Goal: Task Accomplishment & Management: Manage account settings

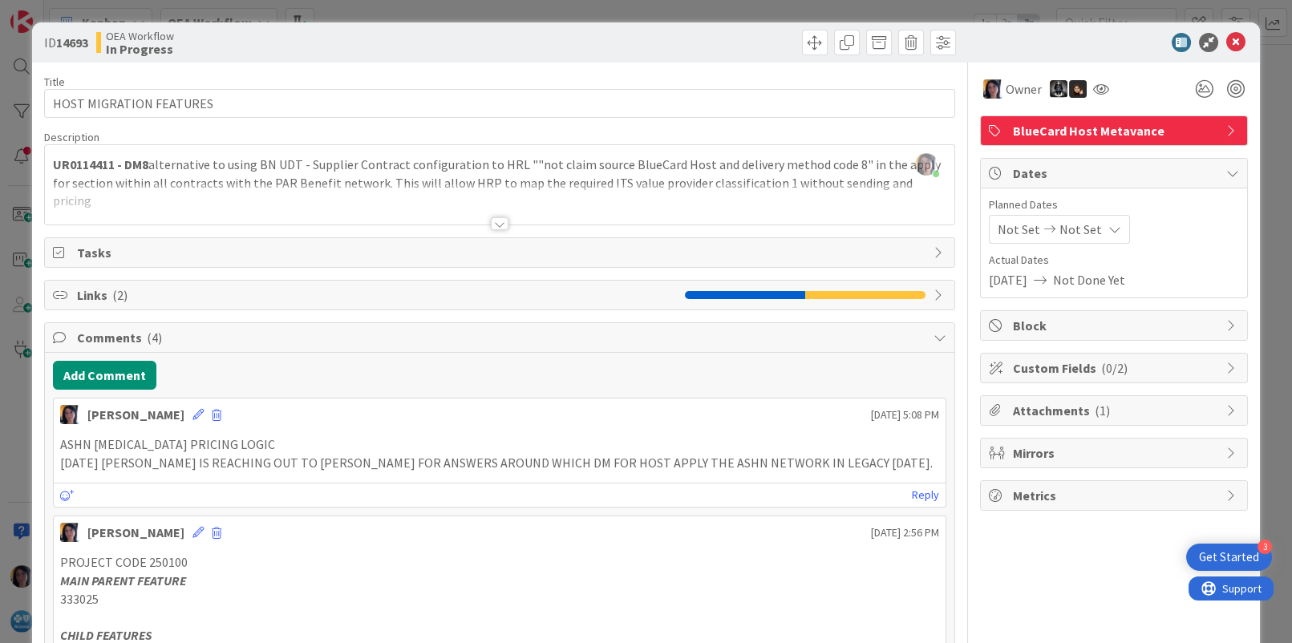
click at [1226, 47] on icon at bounding box center [1235, 42] width 19 height 19
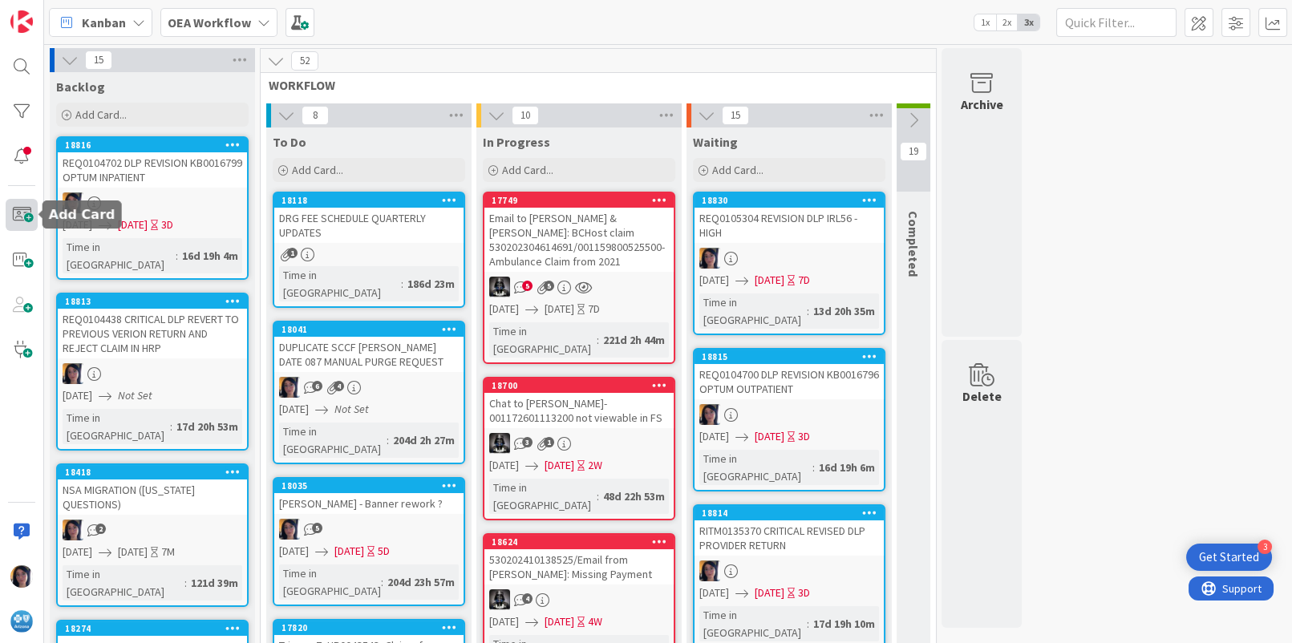
click at [22, 216] on span at bounding box center [22, 215] width 32 height 32
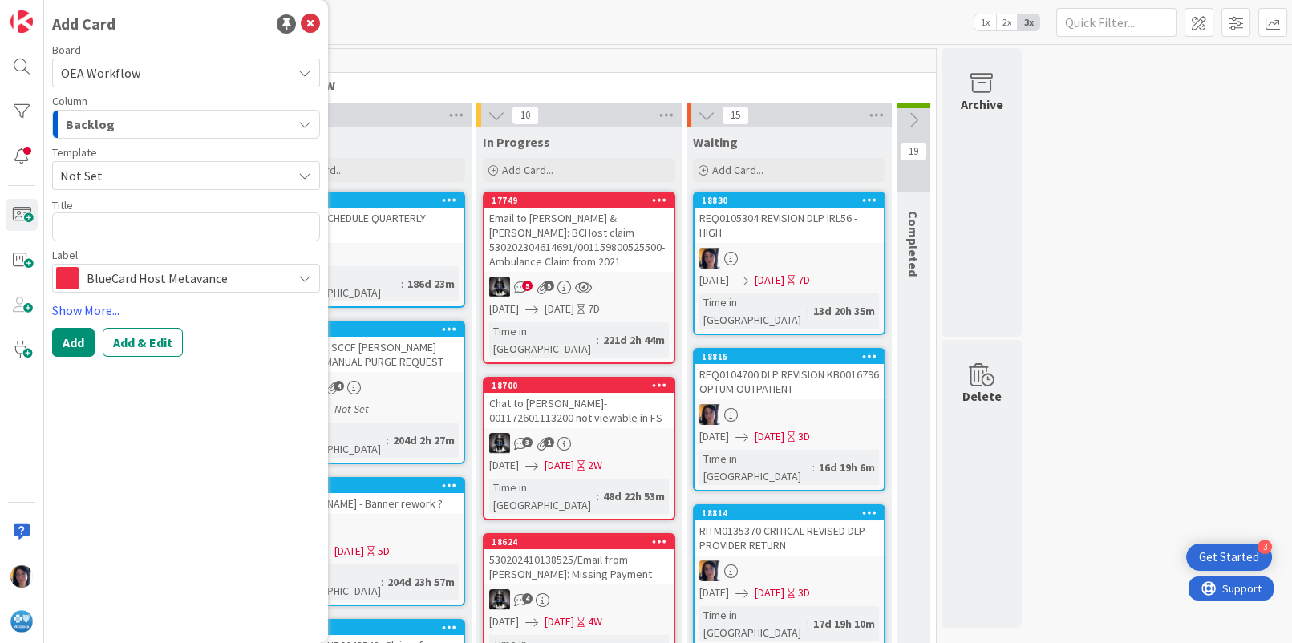
click at [103, 127] on span "Backlog" at bounding box center [90, 124] width 49 height 21
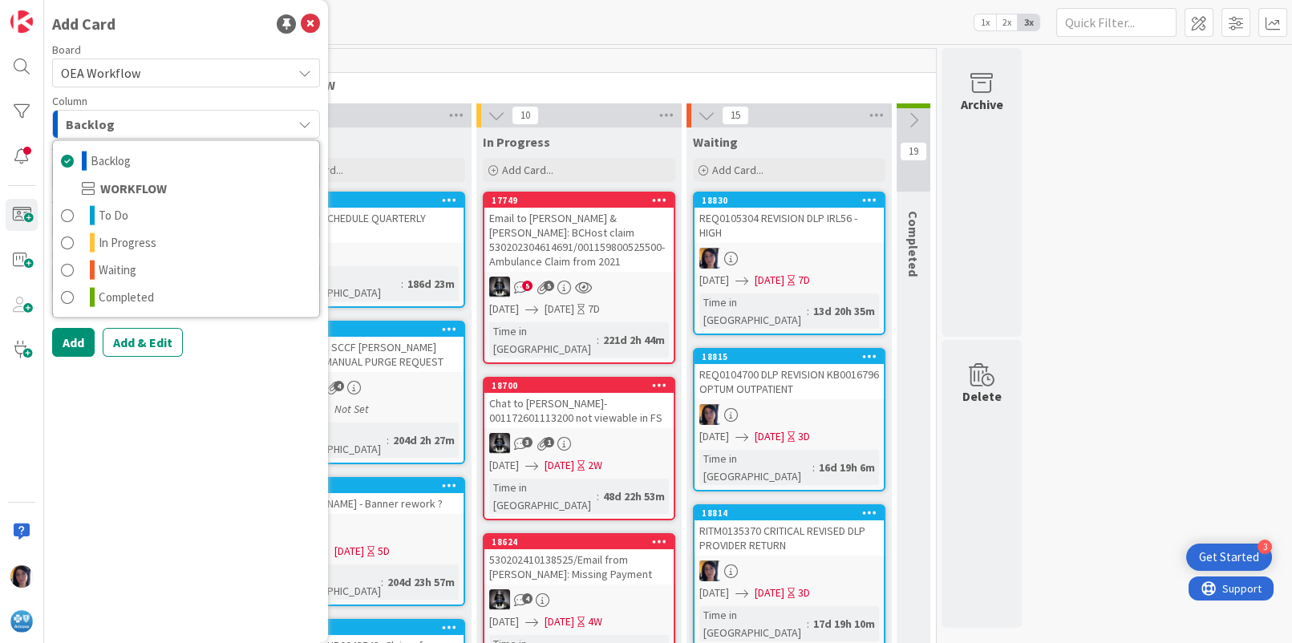
click at [101, 67] on span "OEA Workflow" at bounding box center [100, 73] width 79 height 16
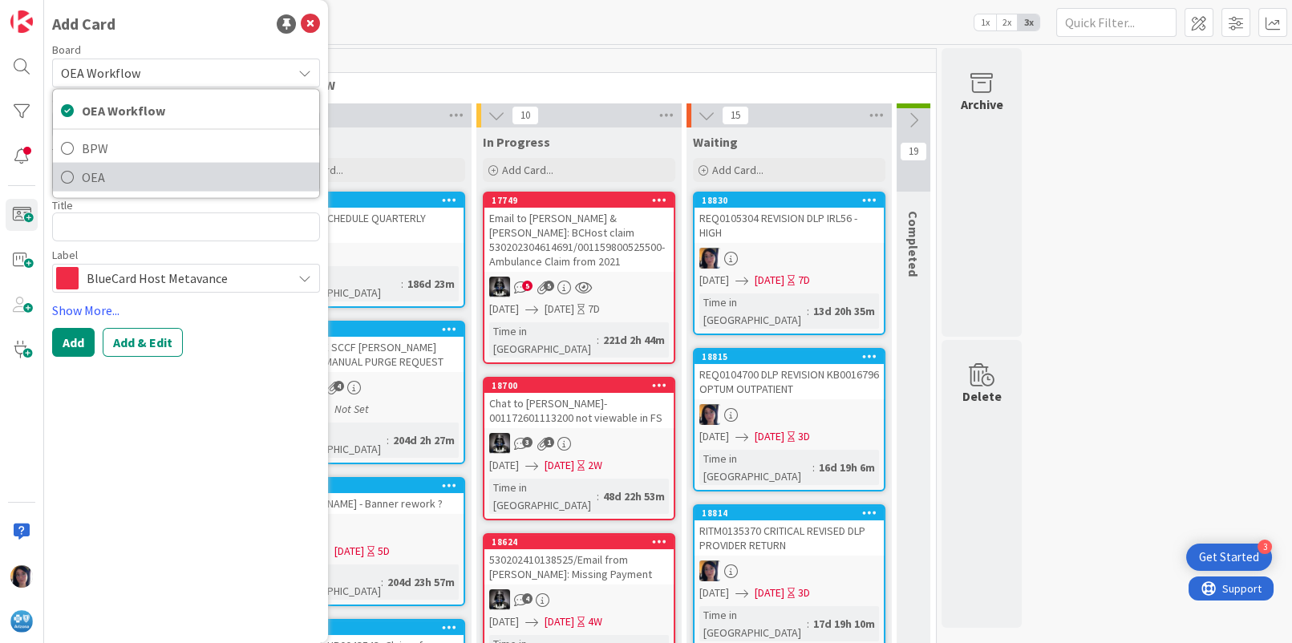
click at [97, 174] on span "OEA" at bounding box center [196, 177] width 229 height 24
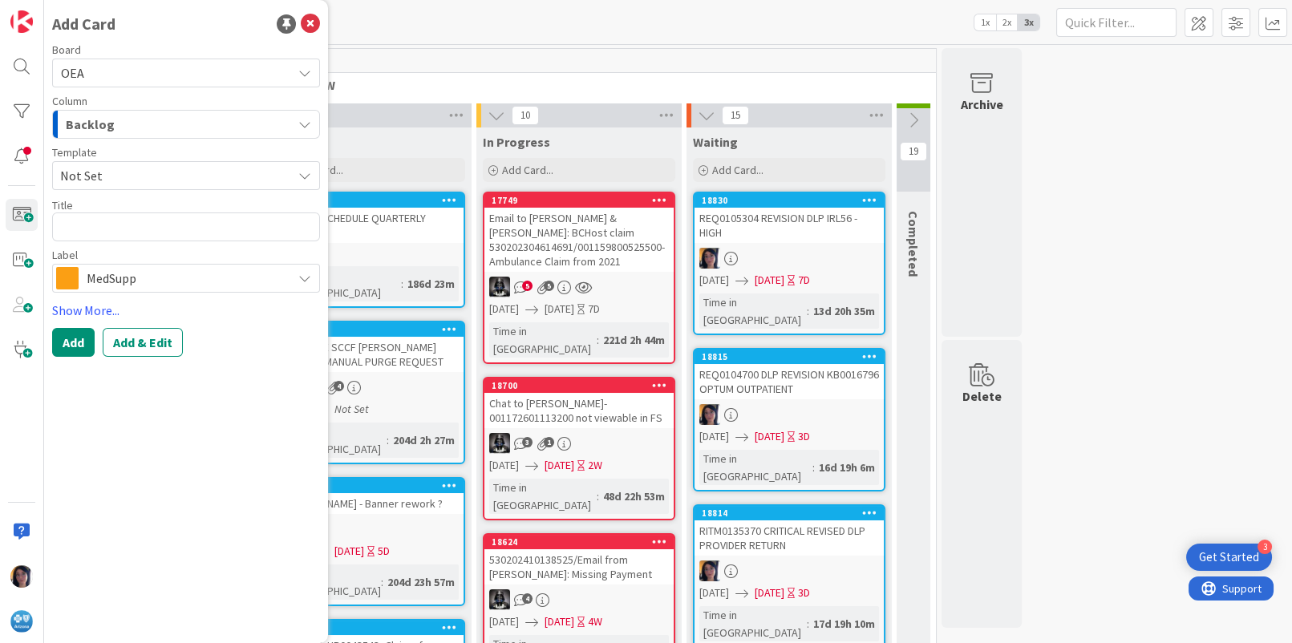
click at [96, 127] on span "Backlog" at bounding box center [90, 124] width 49 height 21
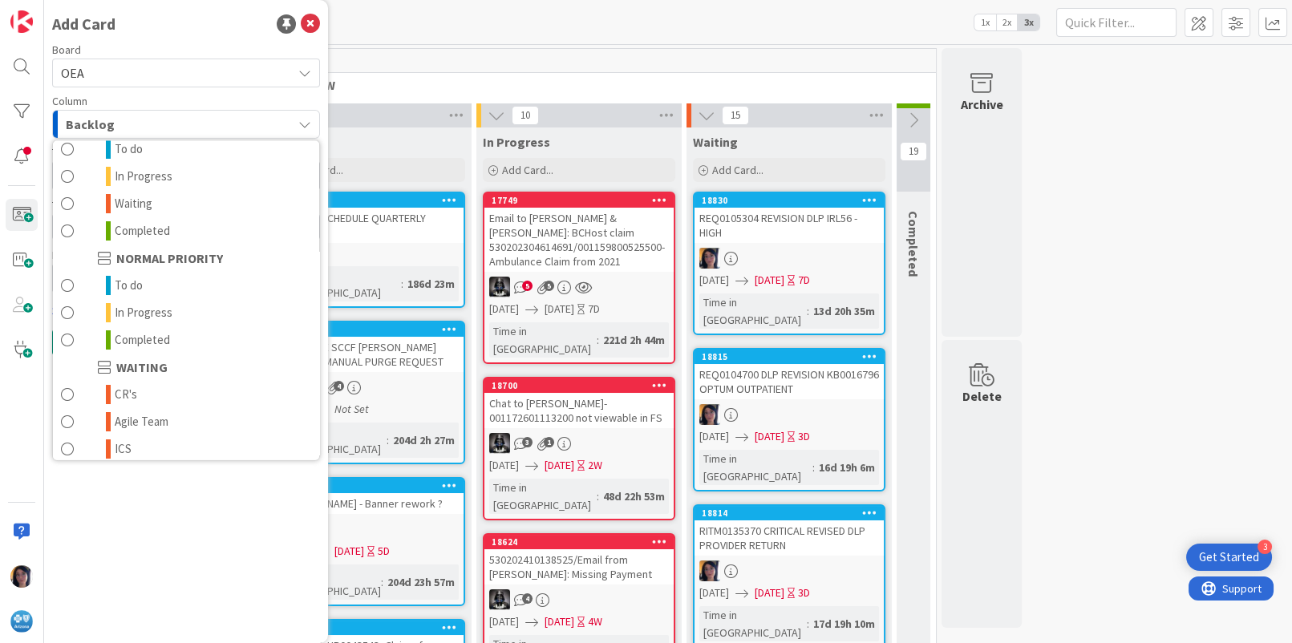
scroll to position [156, 0]
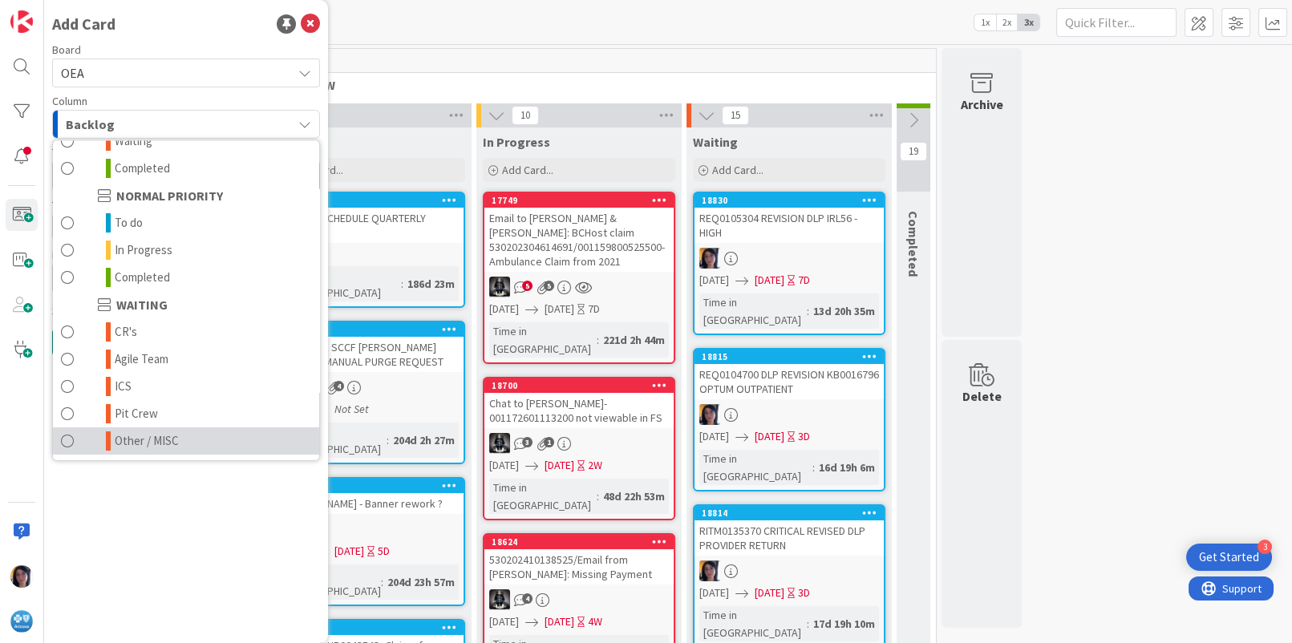
click at [135, 439] on span "Other / MISC" at bounding box center [147, 440] width 64 height 19
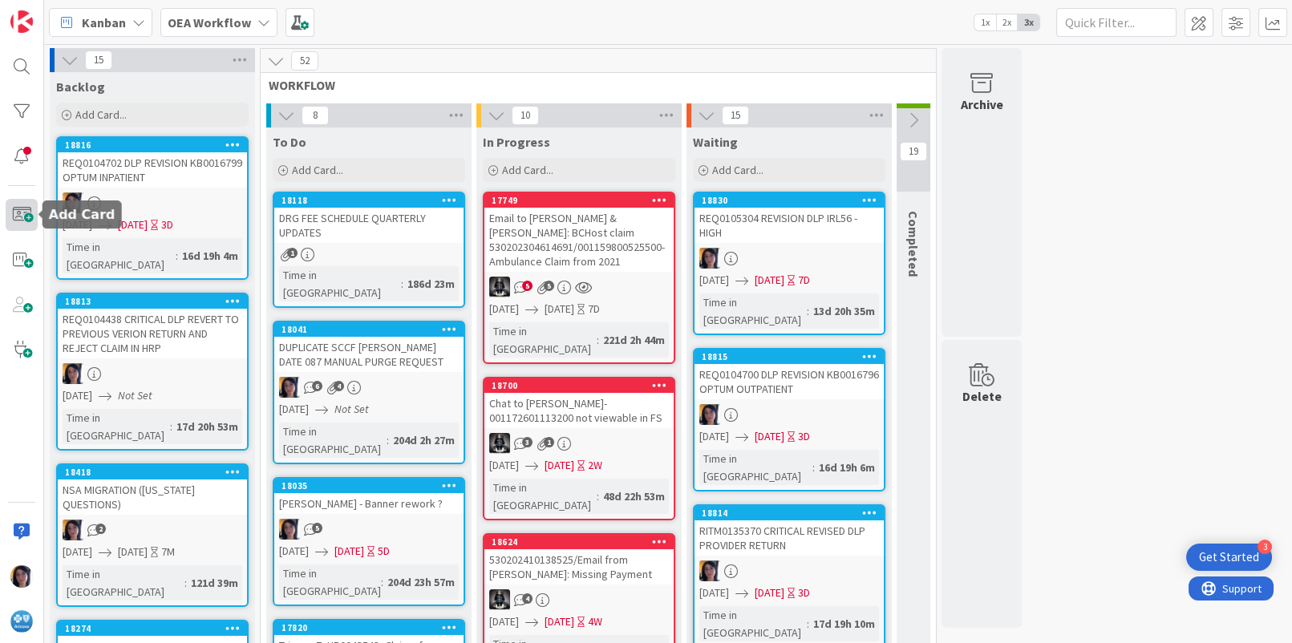
click at [23, 216] on span at bounding box center [22, 215] width 32 height 32
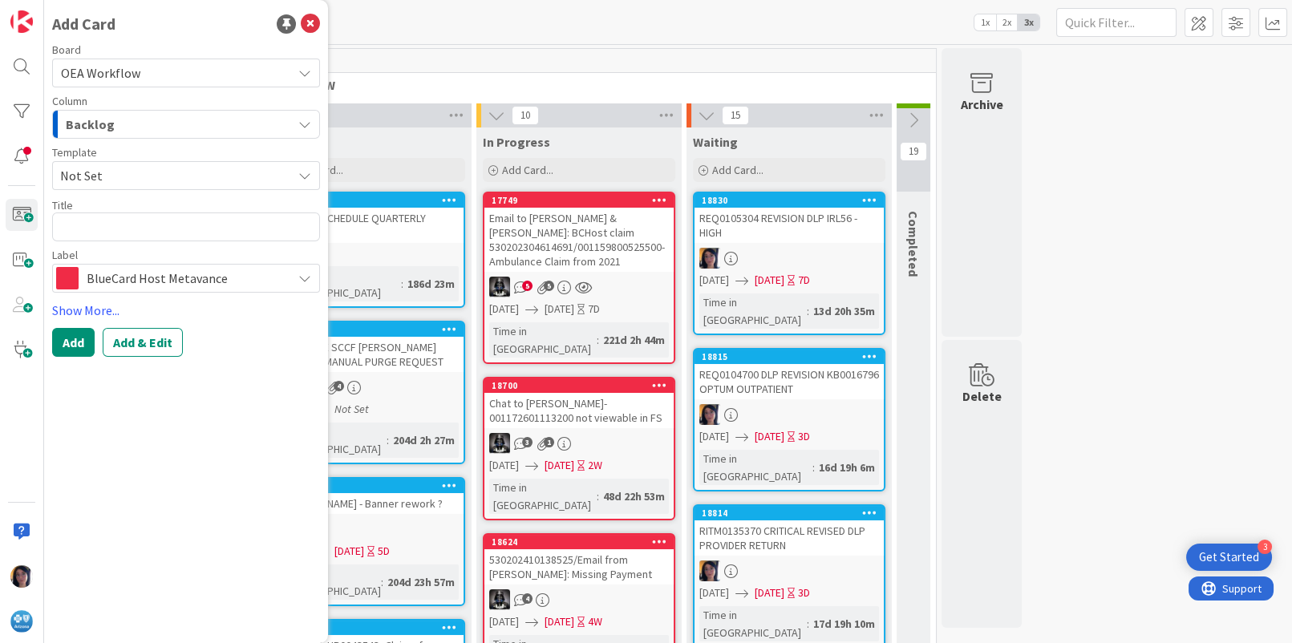
click at [77, 228] on textarea at bounding box center [186, 226] width 268 height 29
type textarea "x"
type textarea "UR0120992"
click at [87, 117] on span "Backlog" at bounding box center [90, 124] width 49 height 21
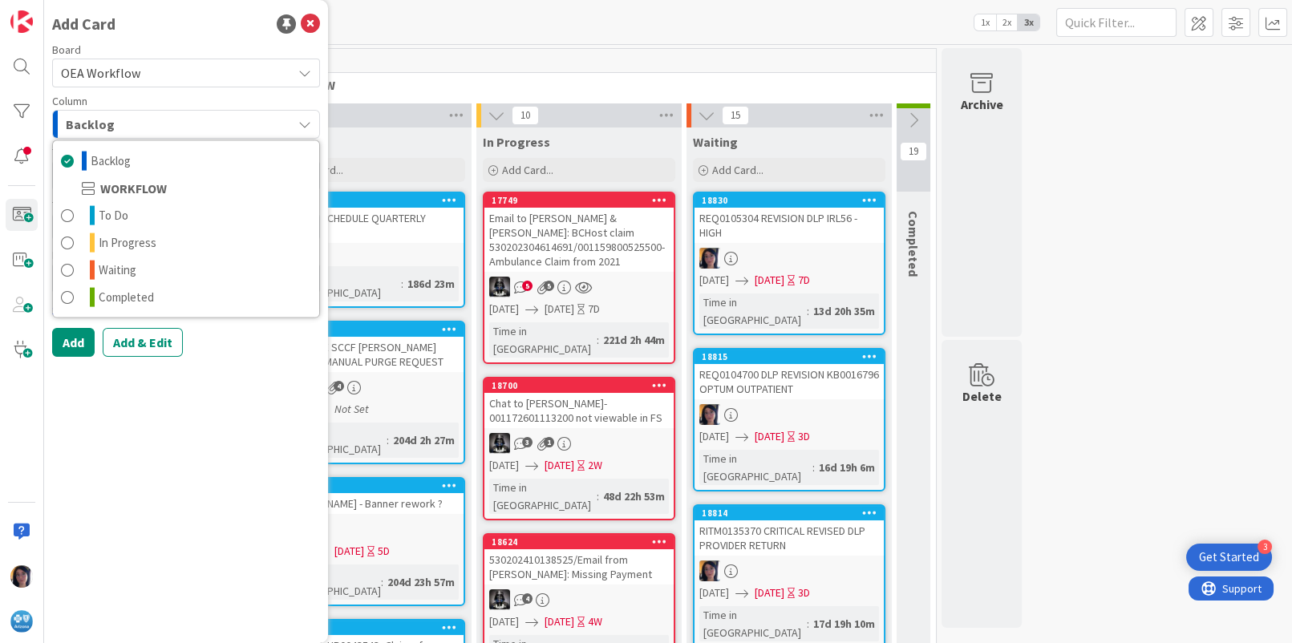
click at [103, 78] on span "OEA Workflow" at bounding box center [100, 73] width 79 height 16
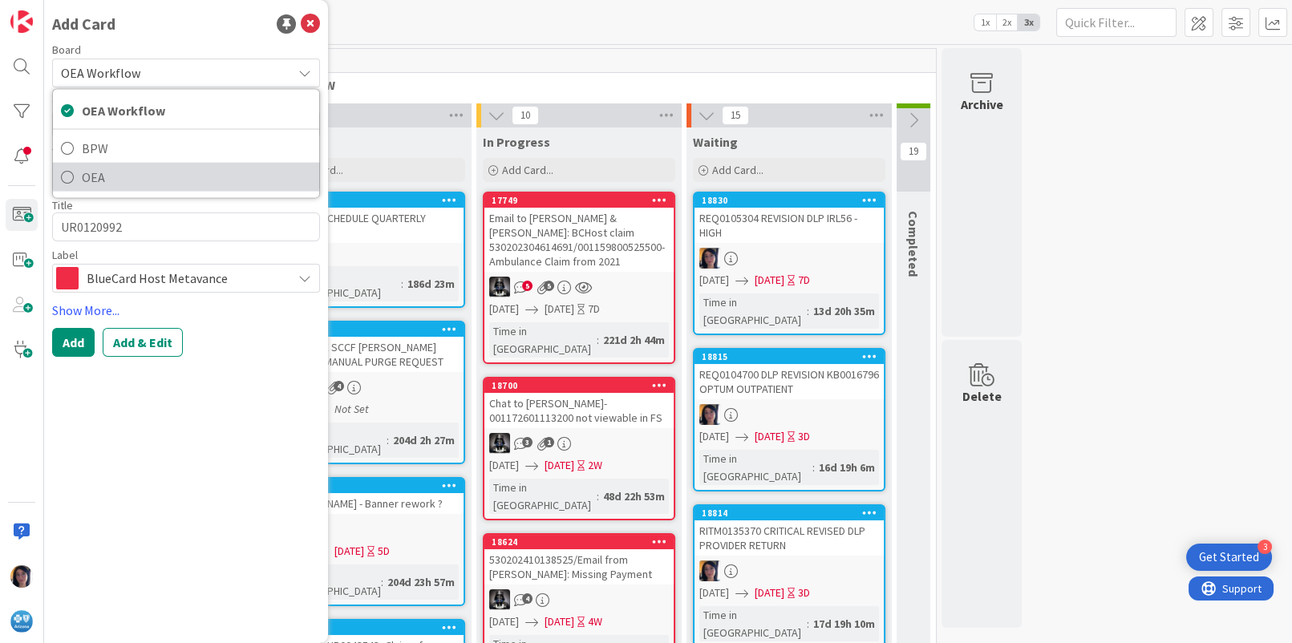
click at [99, 176] on span "OEA" at bounding box center [196, 177] width 229 height 24
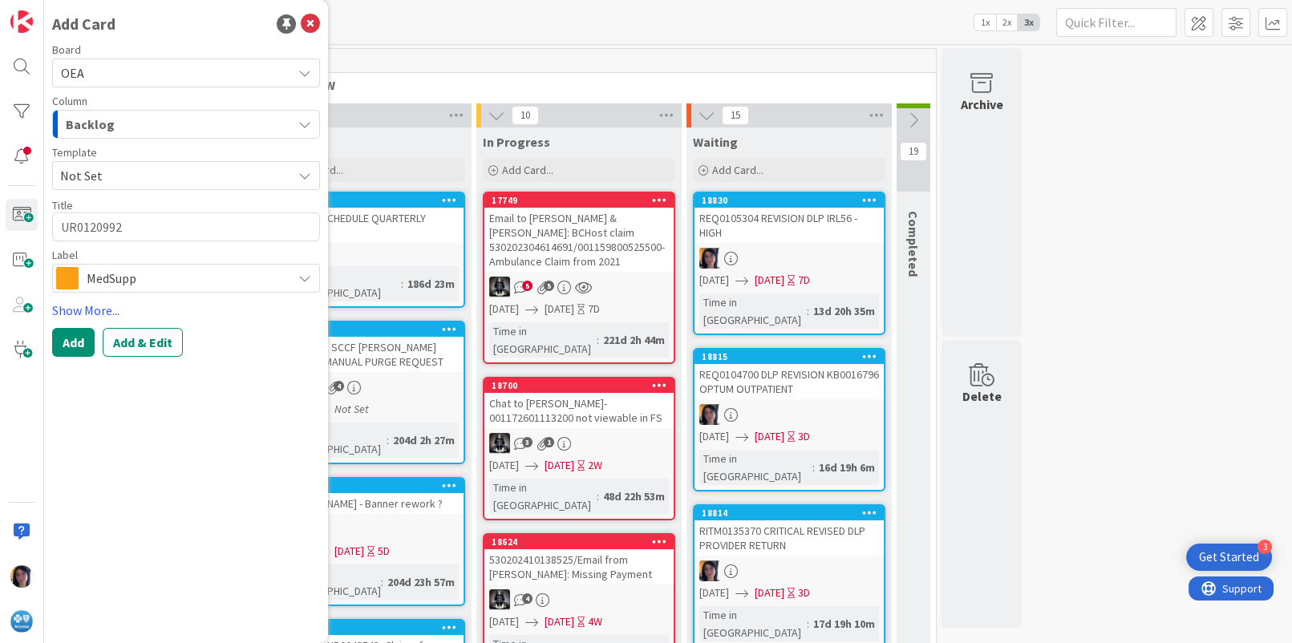
click at [115, 126] on div "Backlog" at bounding box center [177, 124] width 230 height 26
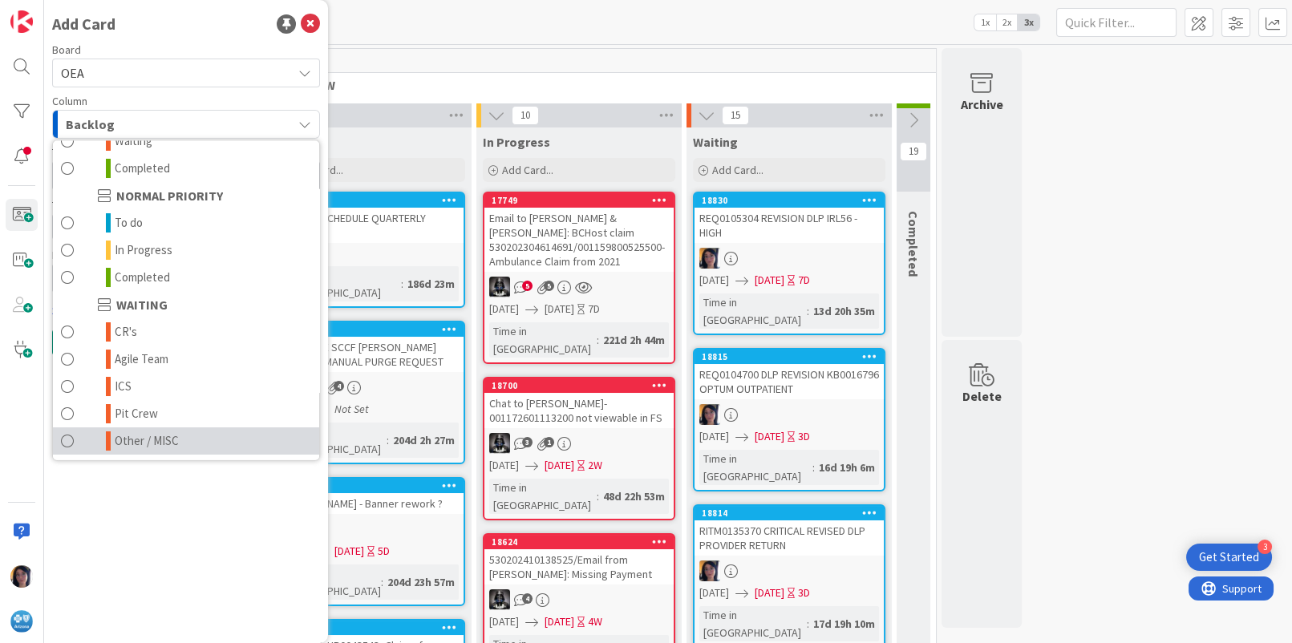
click at [132, 427] on link "Other / MISC" at bounding box center [186, 440] width 266 height 27
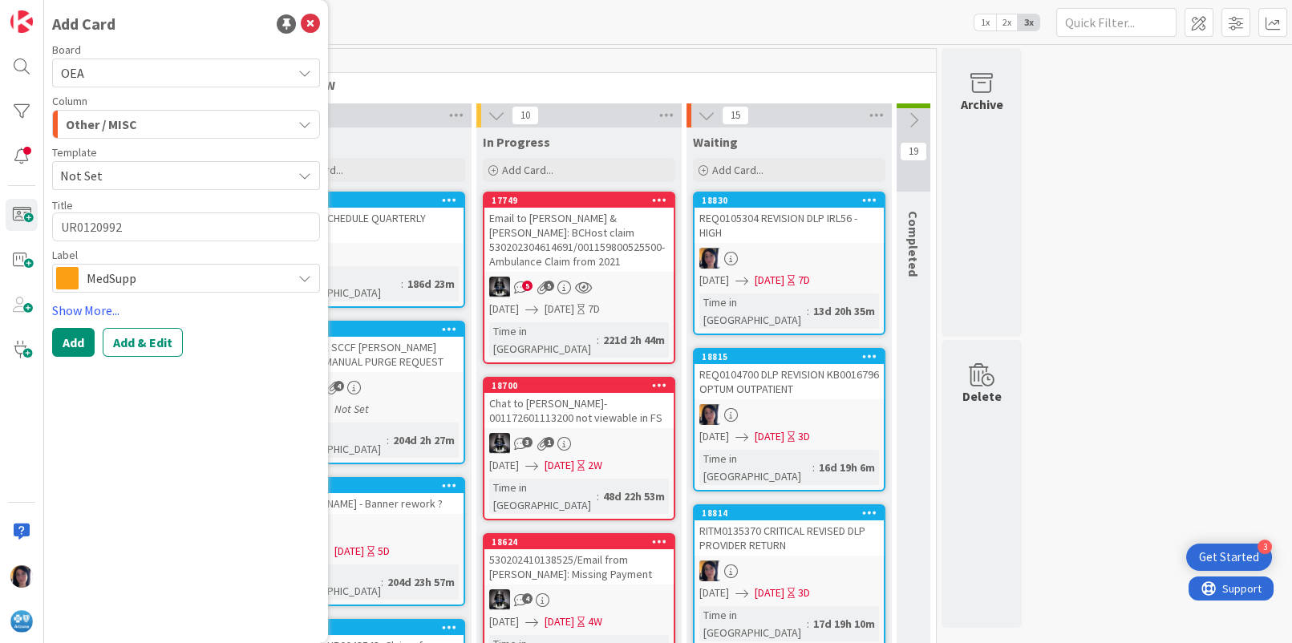
click at [113, 281] on span "MedSupp" at bounding box center [185, 278] width 197 height 22
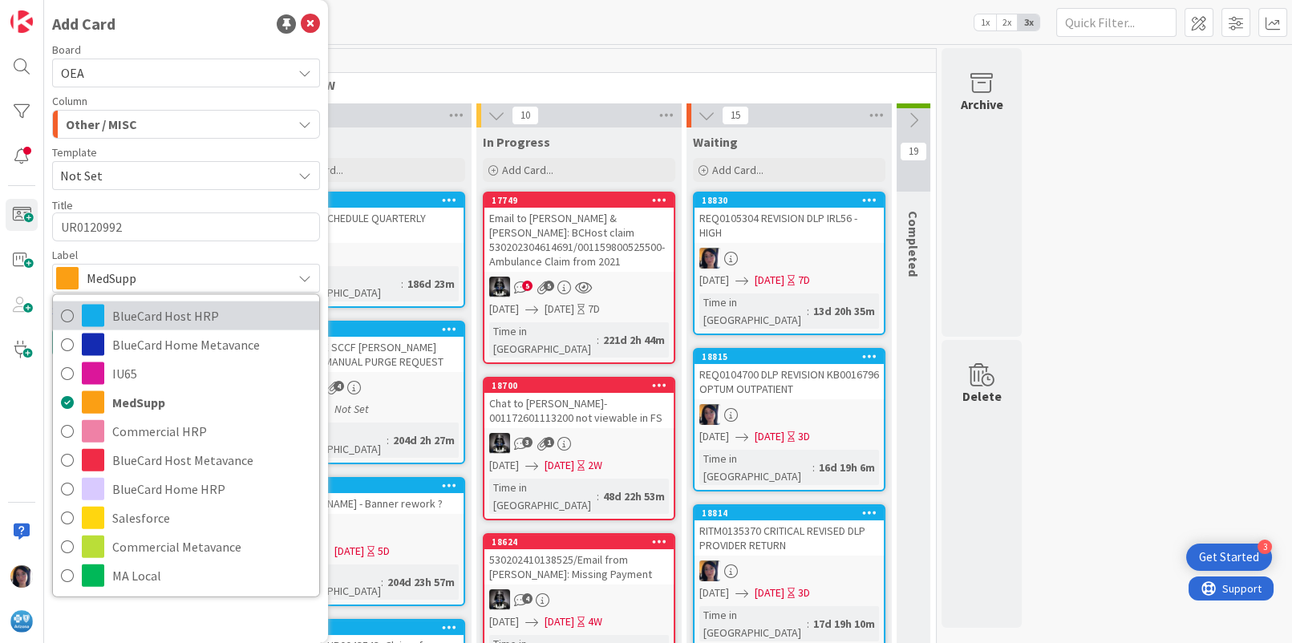
click at [131, 314] on span "BlueCard Host HRP" at bounding box center [211, 316] width 199 height 24
type textarea "x"
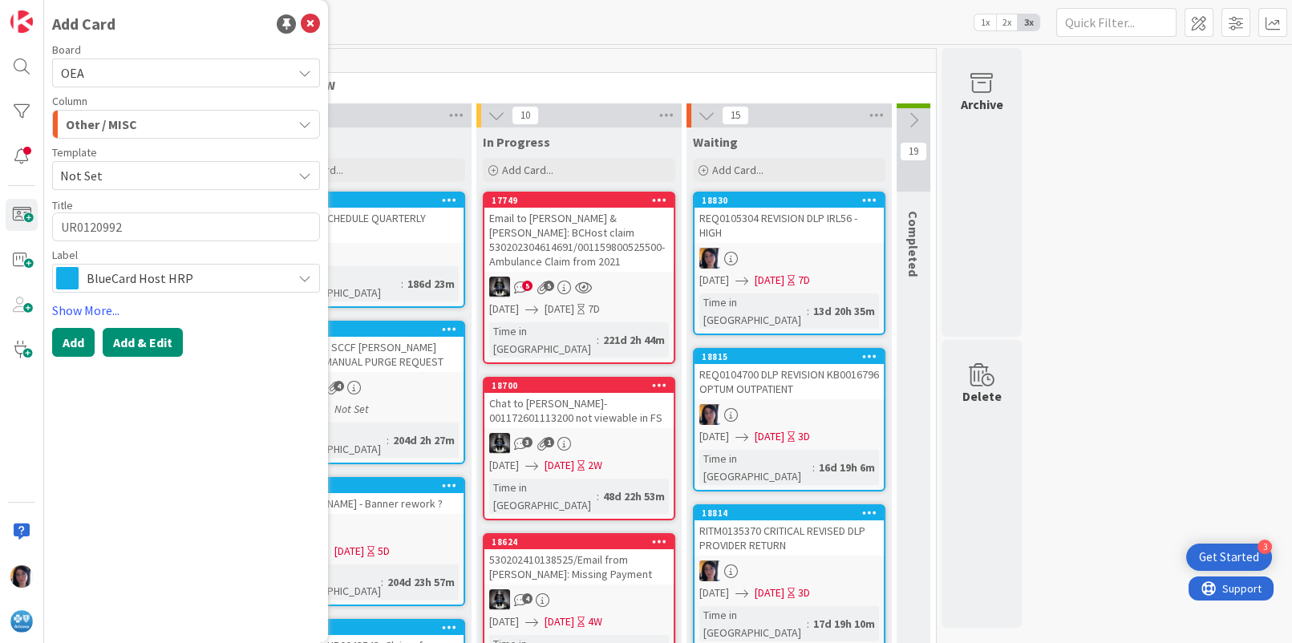
drag, startPoint x: 135, startPoint y: 342, endPoint x: 406, endPoint y: 391, distance: 276.3
click at [135, 341] on button "Add & Edit" at bounding box center [143, 342] width 80 height 29
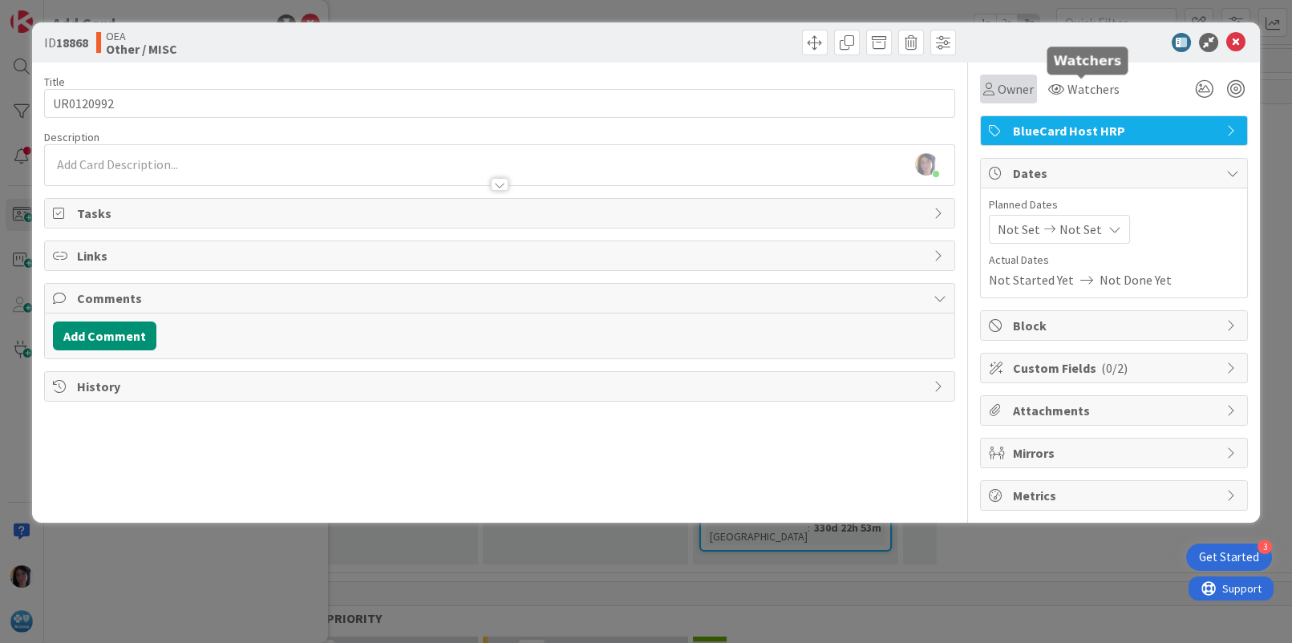
click at [1009, 90] on span "Owner" at bounding box center [1015, 88] width 36 height 19
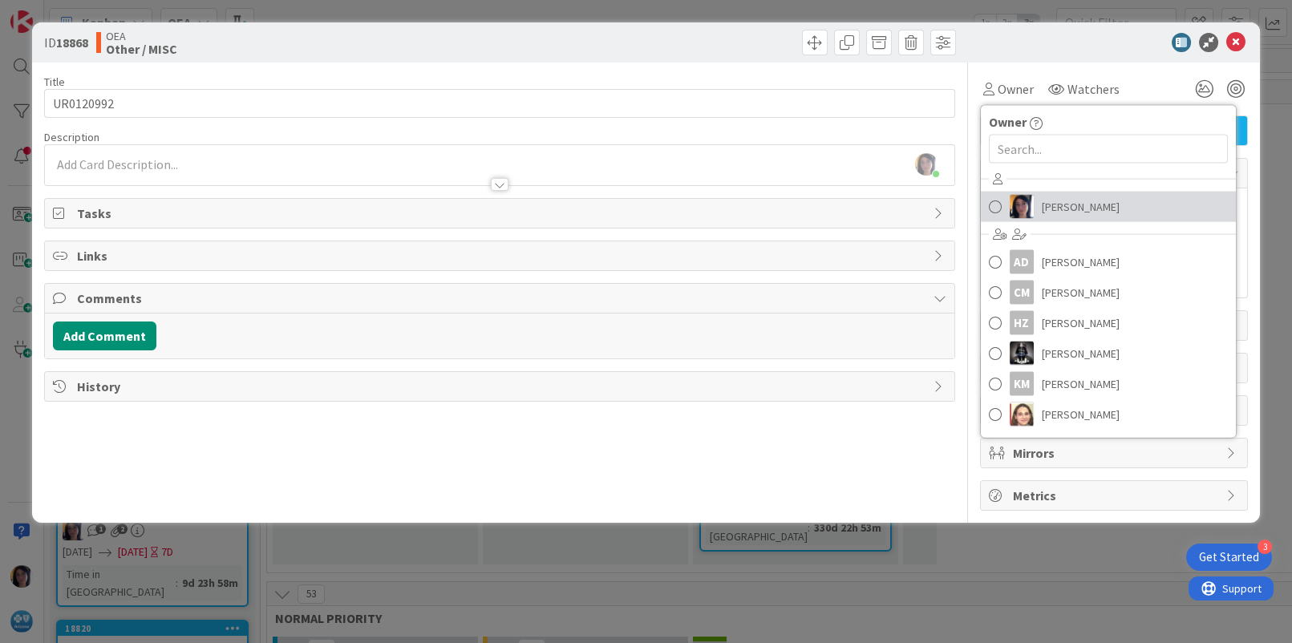
drag, startPoint x: 1053, startPoint y: 207, endPoint x: 1053, endPoint y: 166, distance: 40.9
click at [1053, 207] on span "[PERSON_NAME]" at bounding box center [1080, 207] width 78 height 24
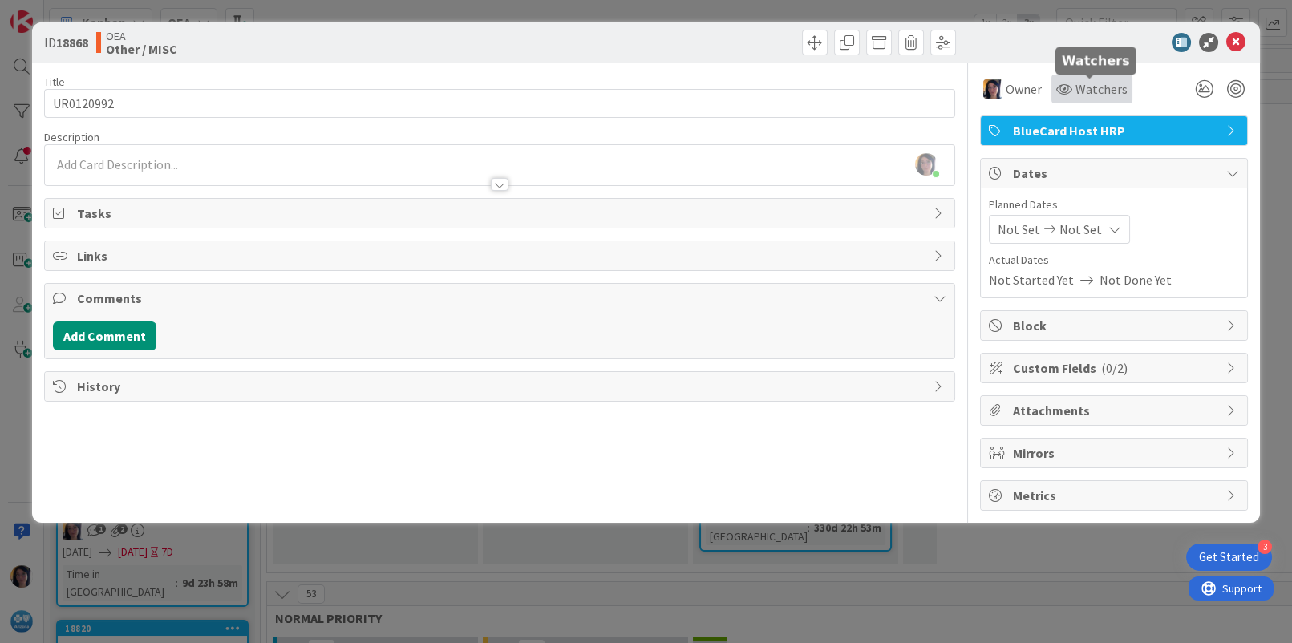
click at [1075, 87] on span "Watchers" at bounding box center [1101, 88] width 52 height 19
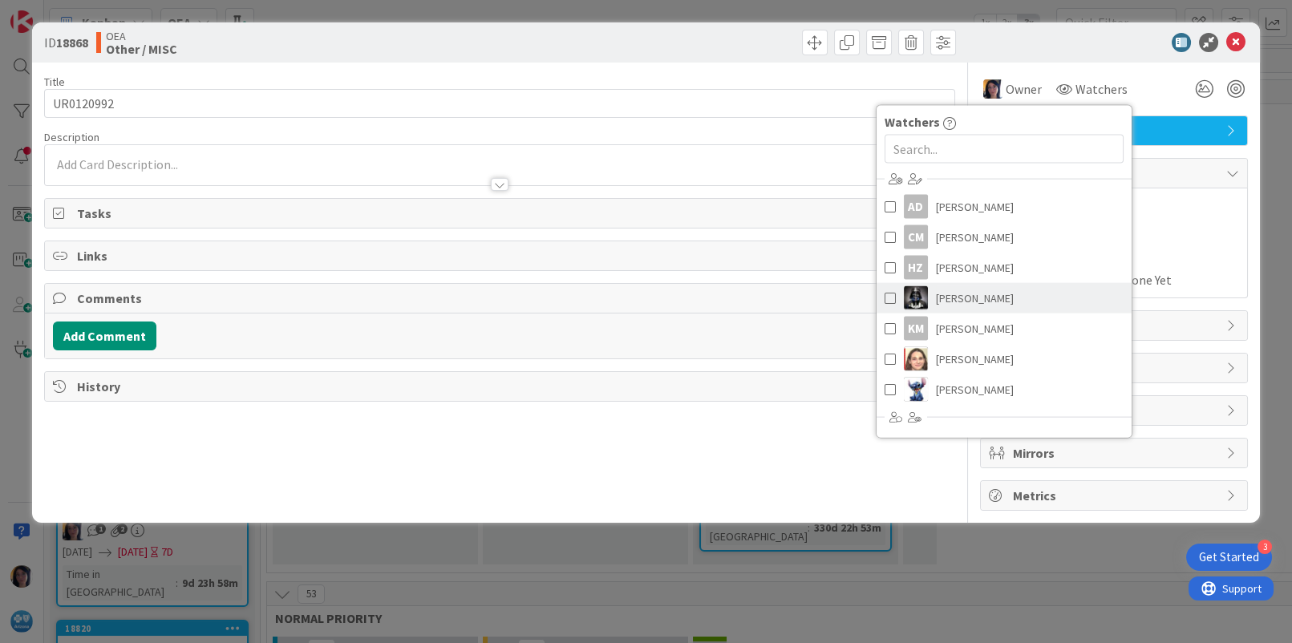
click at [951, 293] on span "[PERSON_NAME]" at bounding box center [975, 298] width 78 height 24
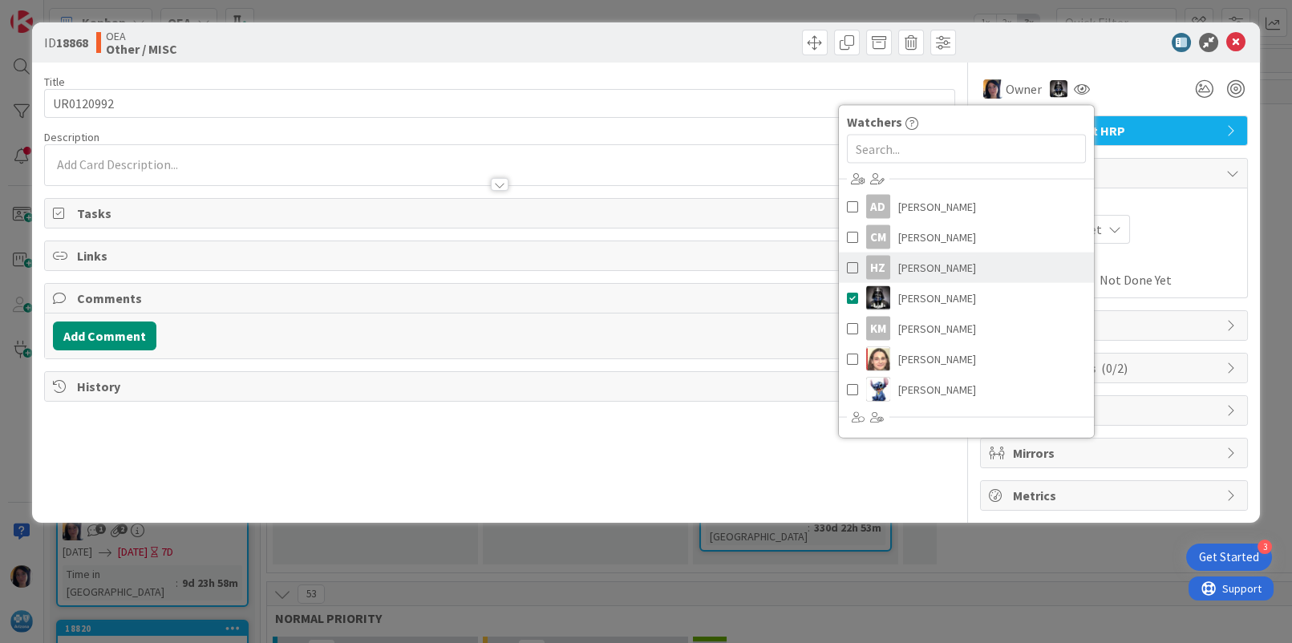
click at [952, 270] on span "[PERSON_NAME]" at bounding box center [937, 268] width 78 height 24
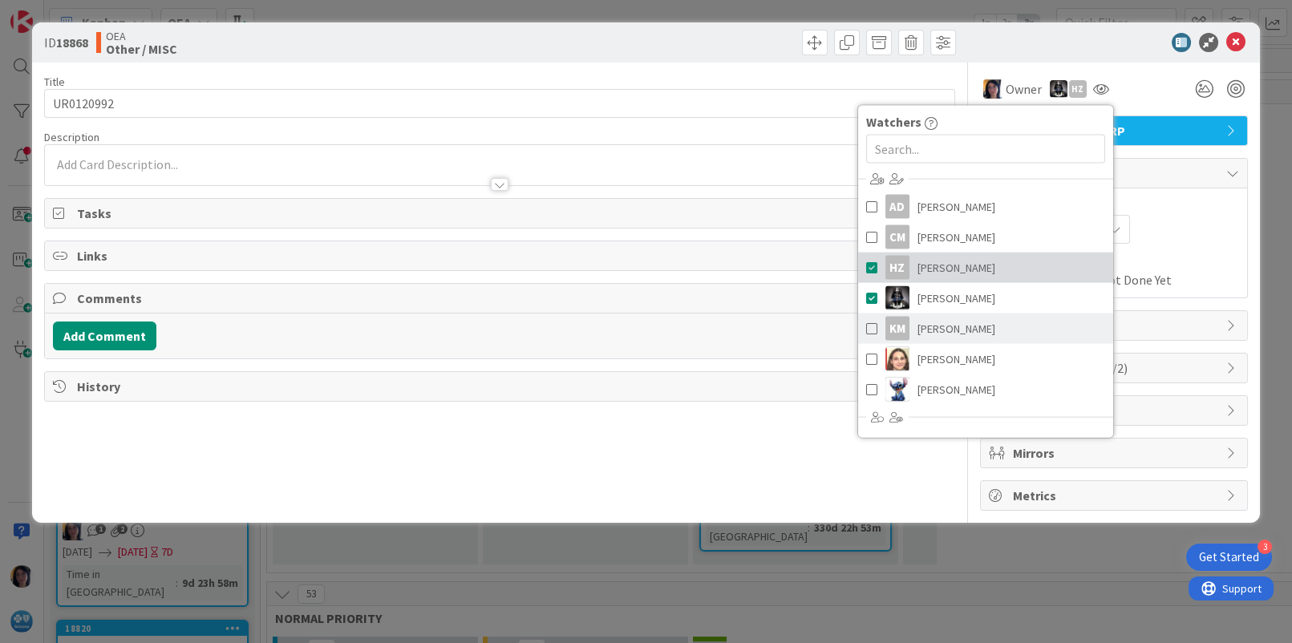
scroll to position [180, 0]
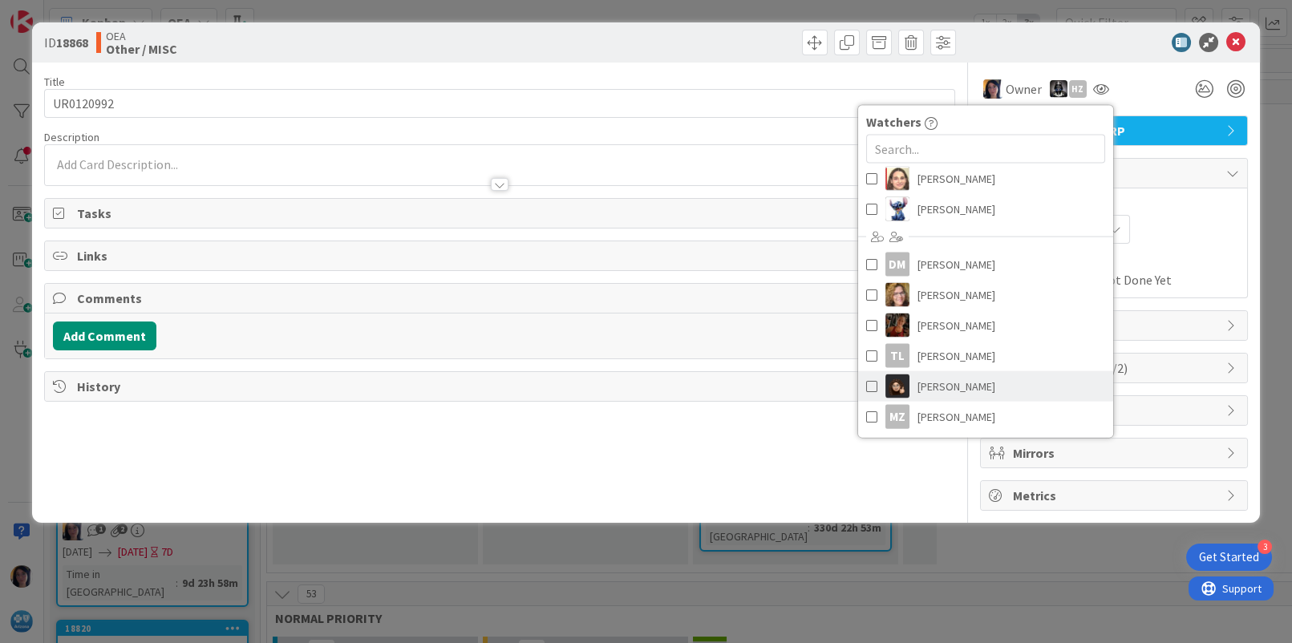
click at [940, 381] on span "[PERSON_NAME]" at bounding box center [956, 386] width 78 height 24
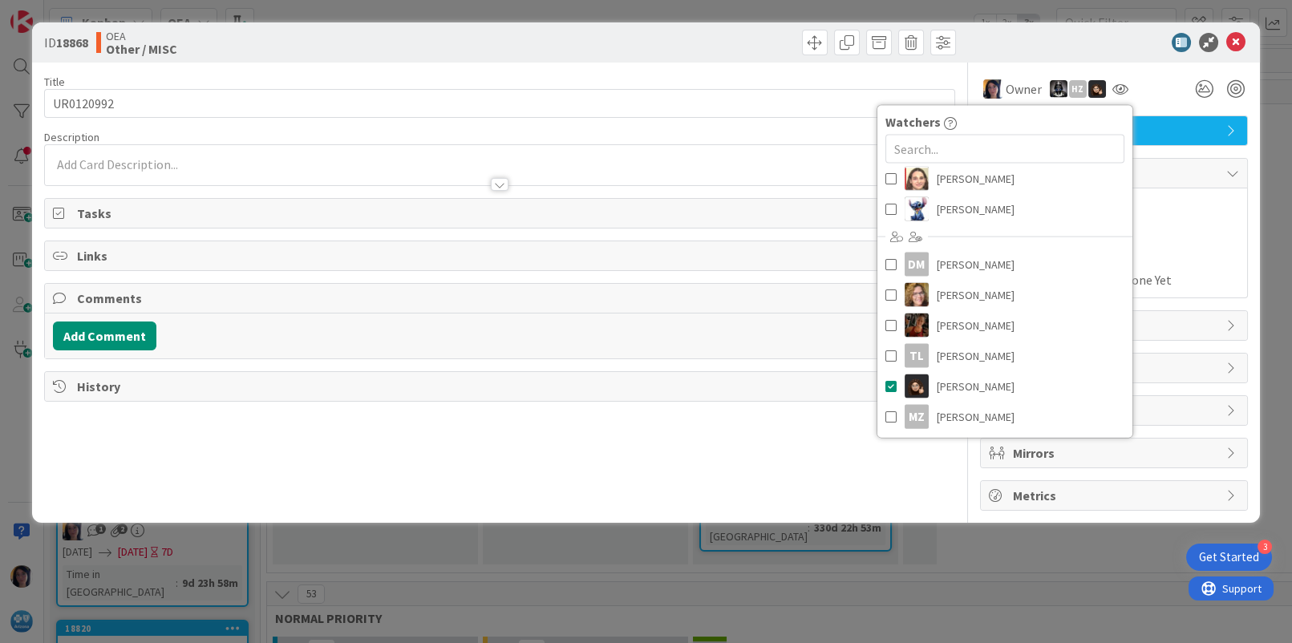
click at [1172, 256] on span "Actual Dates" at bounding box center [1114, 260] width 250 height 17
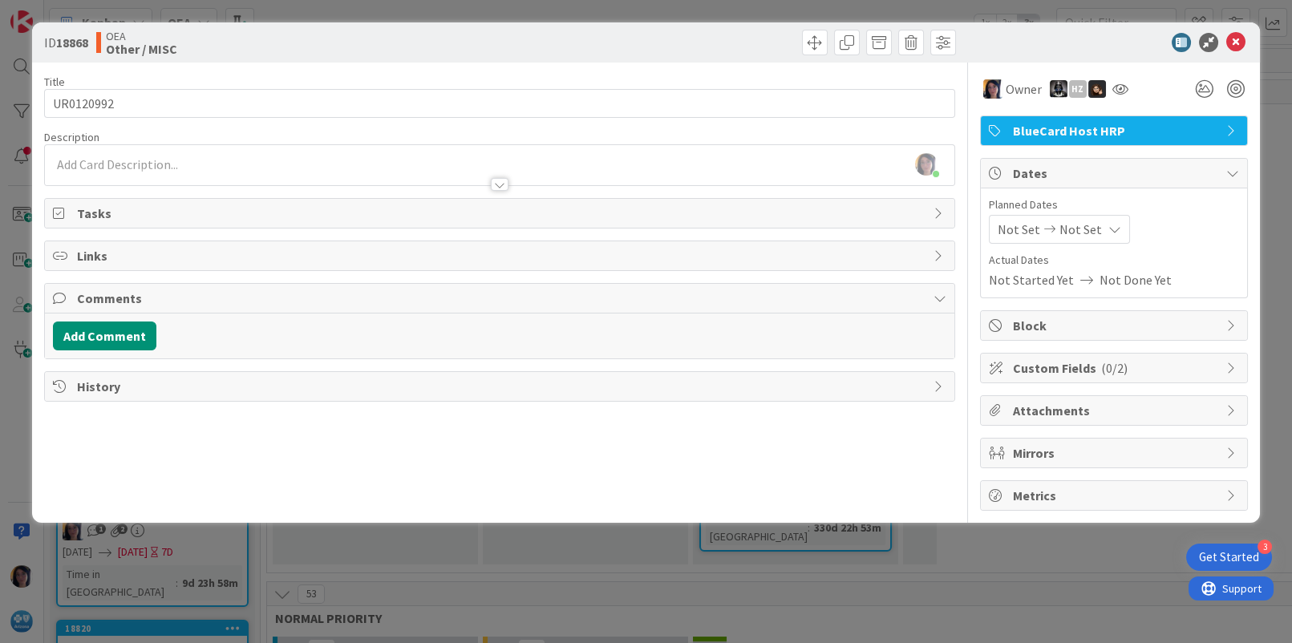
click at [1040, 228] on icon at bounding box center [1049, 229] width 19 height 11
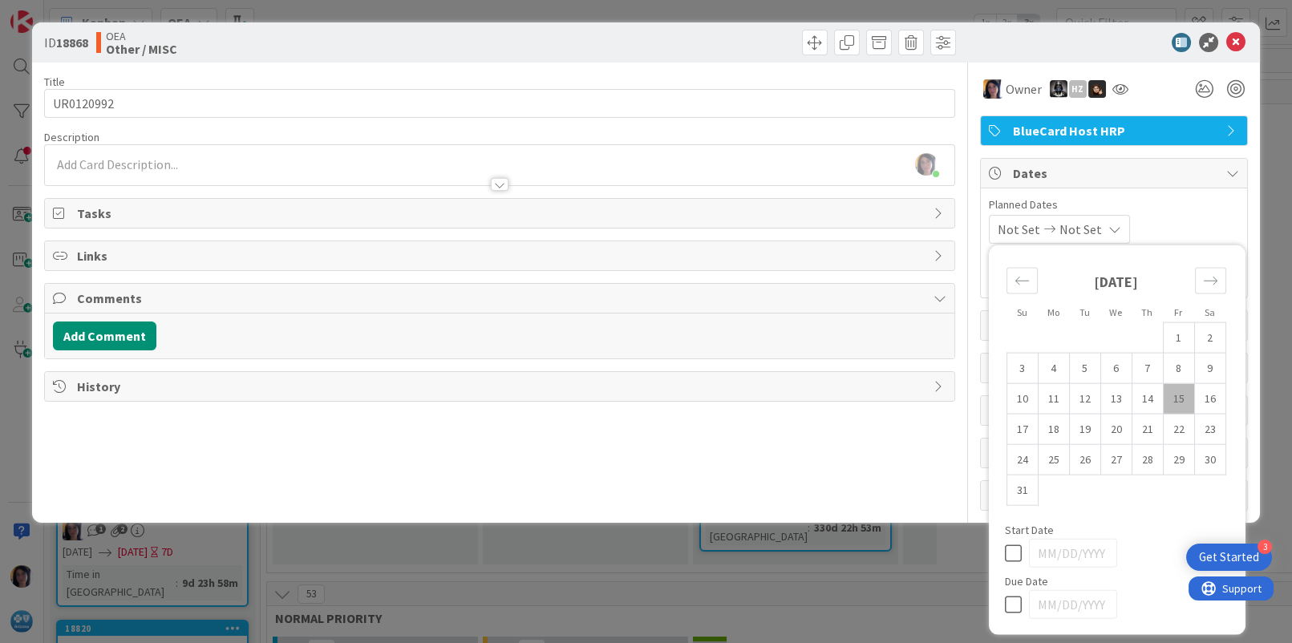
click at [1182, 394] on td "15" at bounding box center [1178, 398] width 31 height 30
type input "[DATE]"
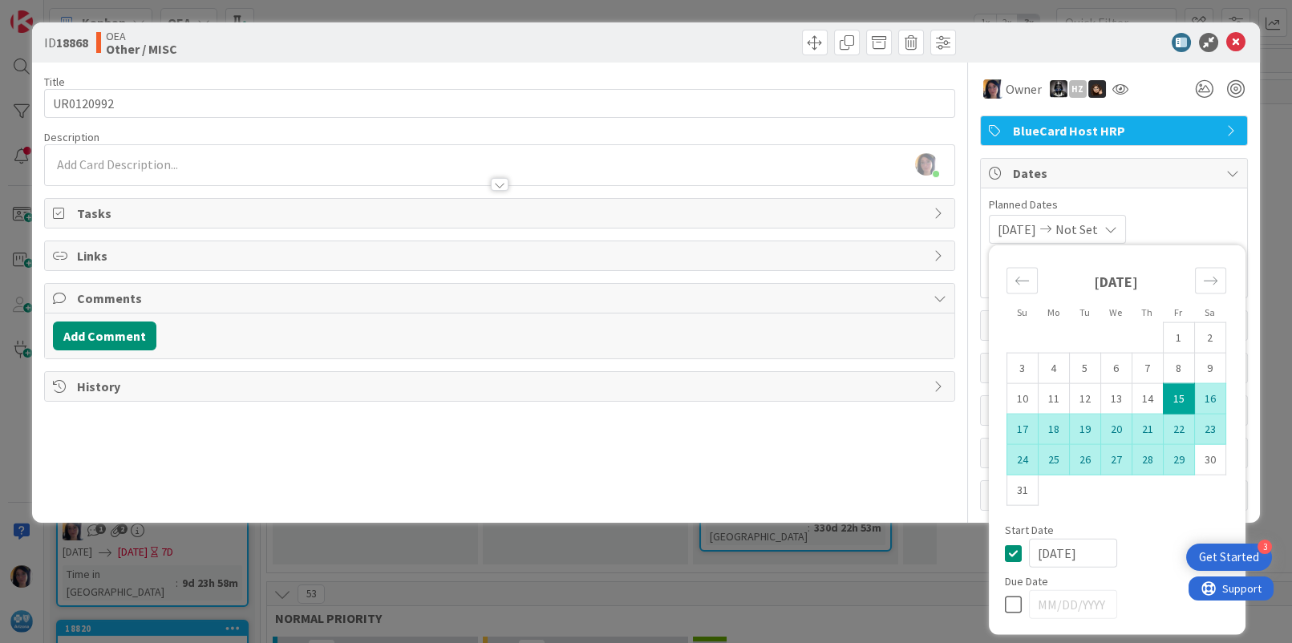
click at [1175, 460] on td "29" at bounding box center [1178, 459] width 31 height 30
type input "[DATE]"
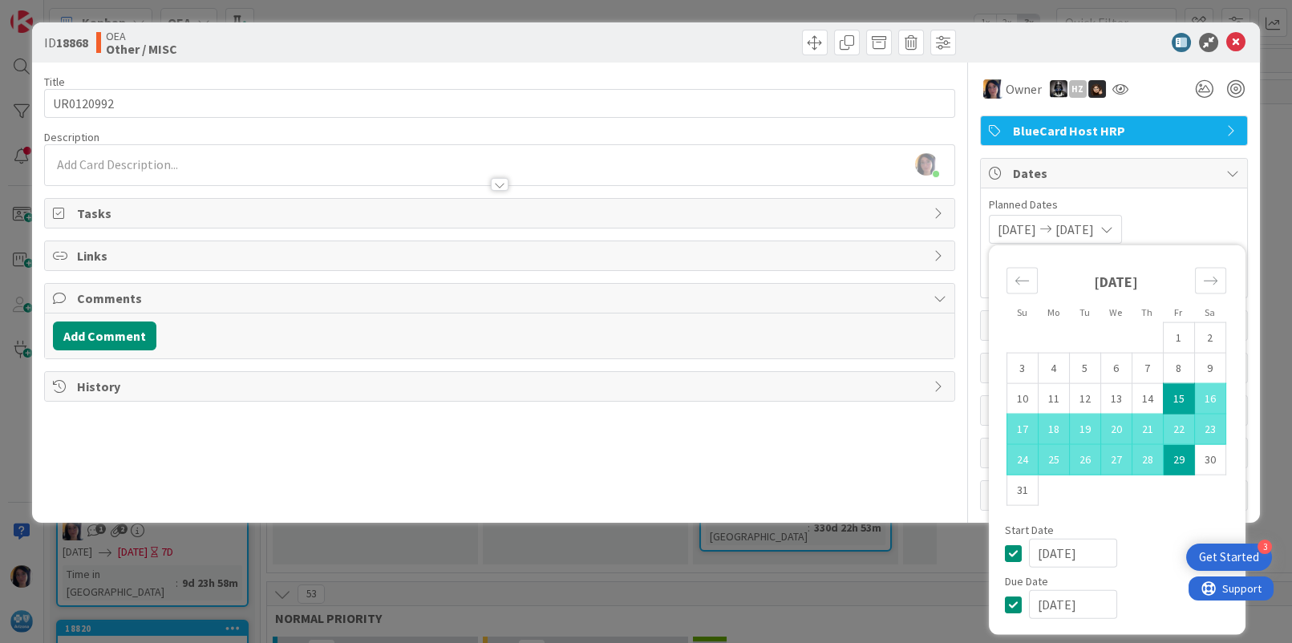
drag, startPoint x: 764, startPoint y: 338, endPoint x: 454, endPoint y: 419, distance: 320.5
click at [710, 354] on div "Add Comment" at bounding box center [499, 335] width 908 height 45
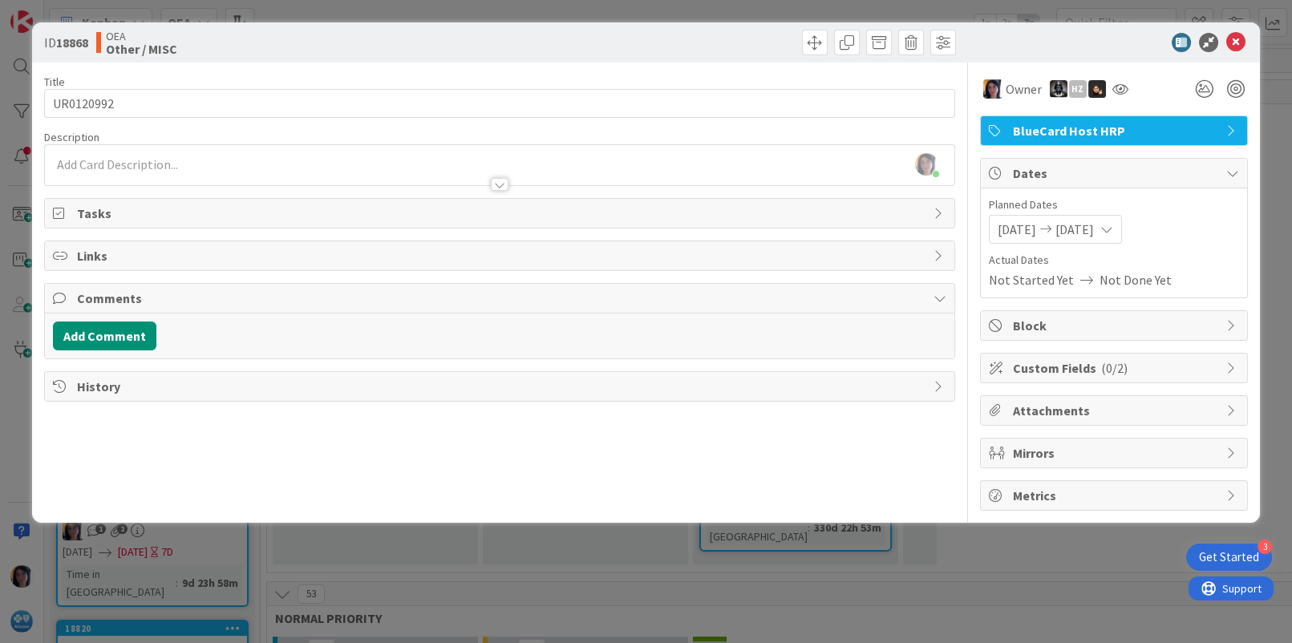
drag, startPoint x: 342, startPoint y: 443, endPoint x: 196, endPoint y: 411, distance: 148.6
click at [322, 442] on div "Title 9 / 128 UR0120992 Description [PERSON_NAME] just joined Owner HZ BlueCard…" at bounding box center [499, 287] width 910 height 448
click at [89, 338] on button "Add Comment" at bounding box center [104, 336] width 103 height 29
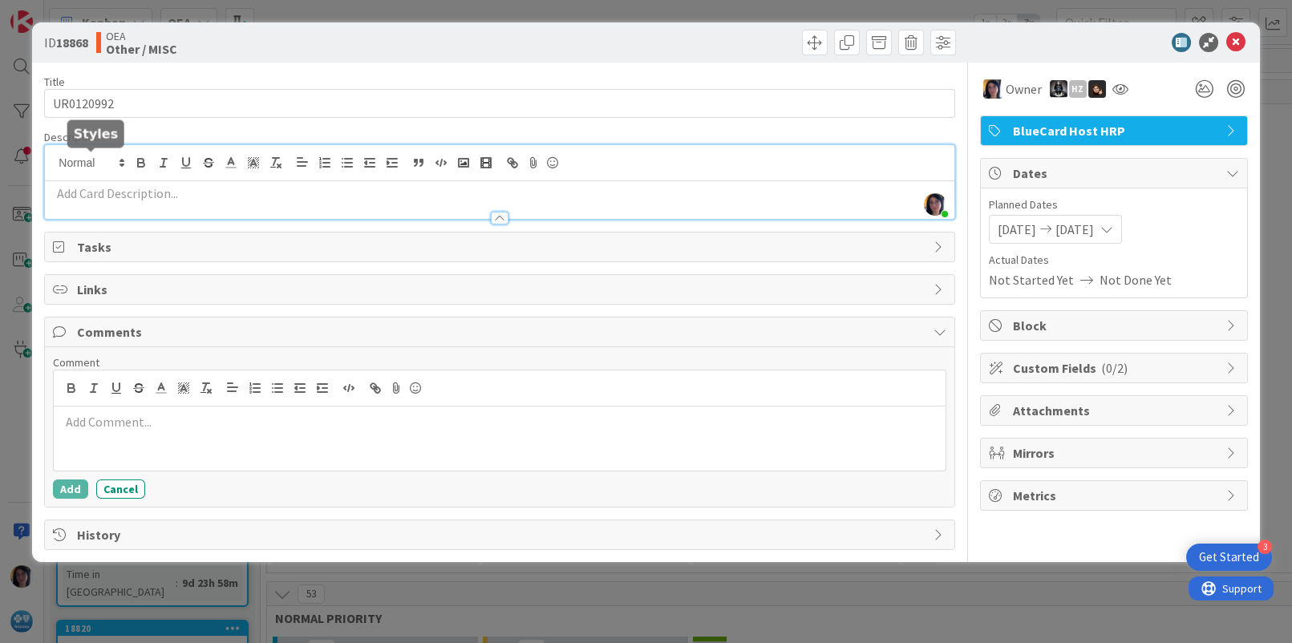
click at [117, 156] on div "[PERSON_NAME] just joined" at bounding box center [499, 182] width 908 height 74
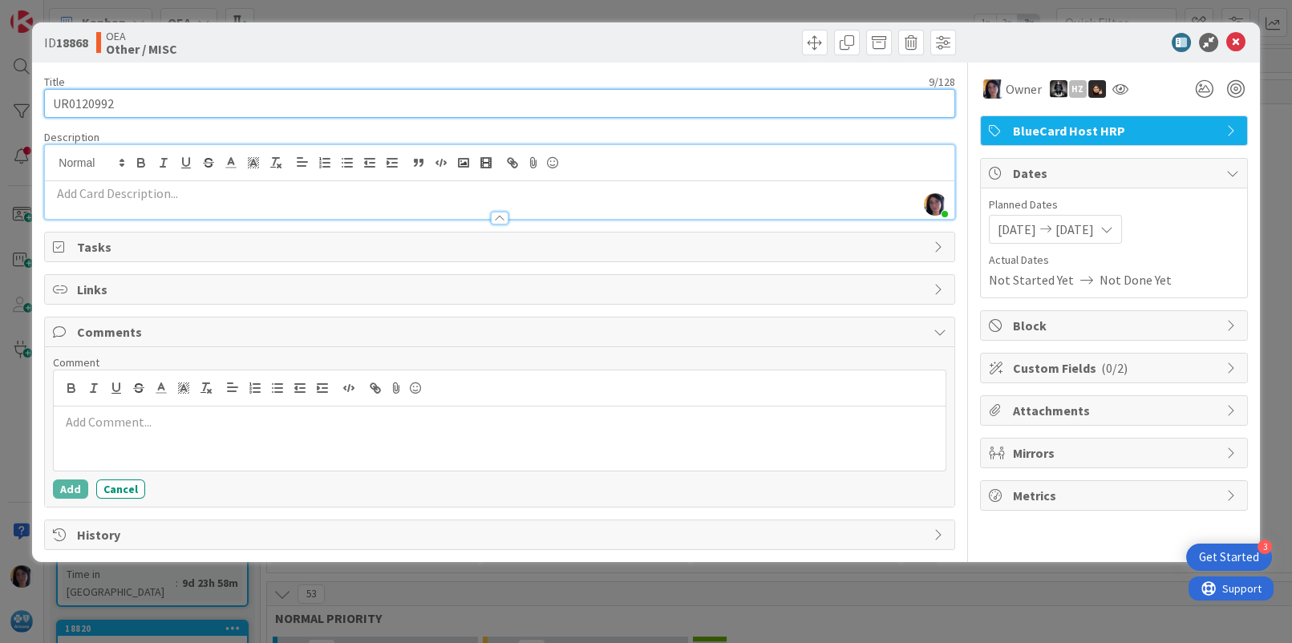
click at [218, 103] on input "UR0120992" at bounding box center [499, 103] width 910 height 29
paste input "Request turn off Validation policy Trigger HOST262 for MA Bluecard Host"
drag, startPoint x: 122, startPoint y: 103, endPoint x: 547, endPoint y: 102, distance: 424.9
click at [547, 102] on input "UR0120992 - Request turn off Validation policy Trigger HOST262 for MA Bluecard …" at bounding box center [499, 103] width 910 height 29
type input "UR0120992 - TURN OFF TRIGGER HOST262"
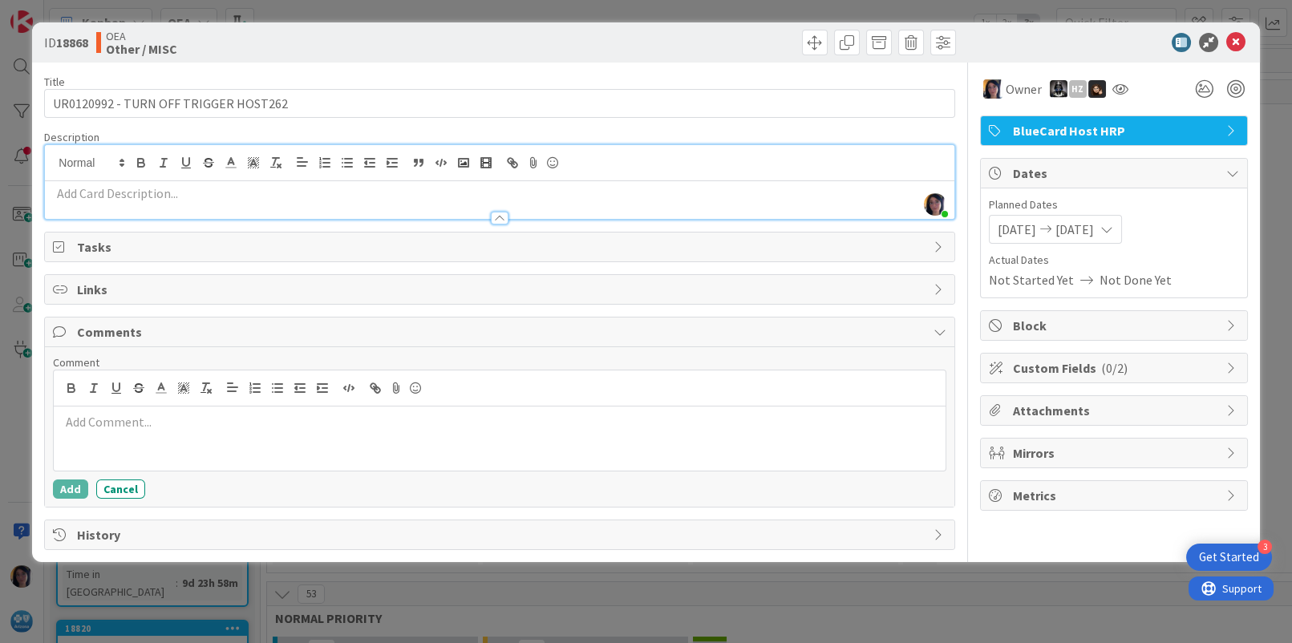
click at [186, 193] on p at bounding box center [499, 193] width 892 height 18
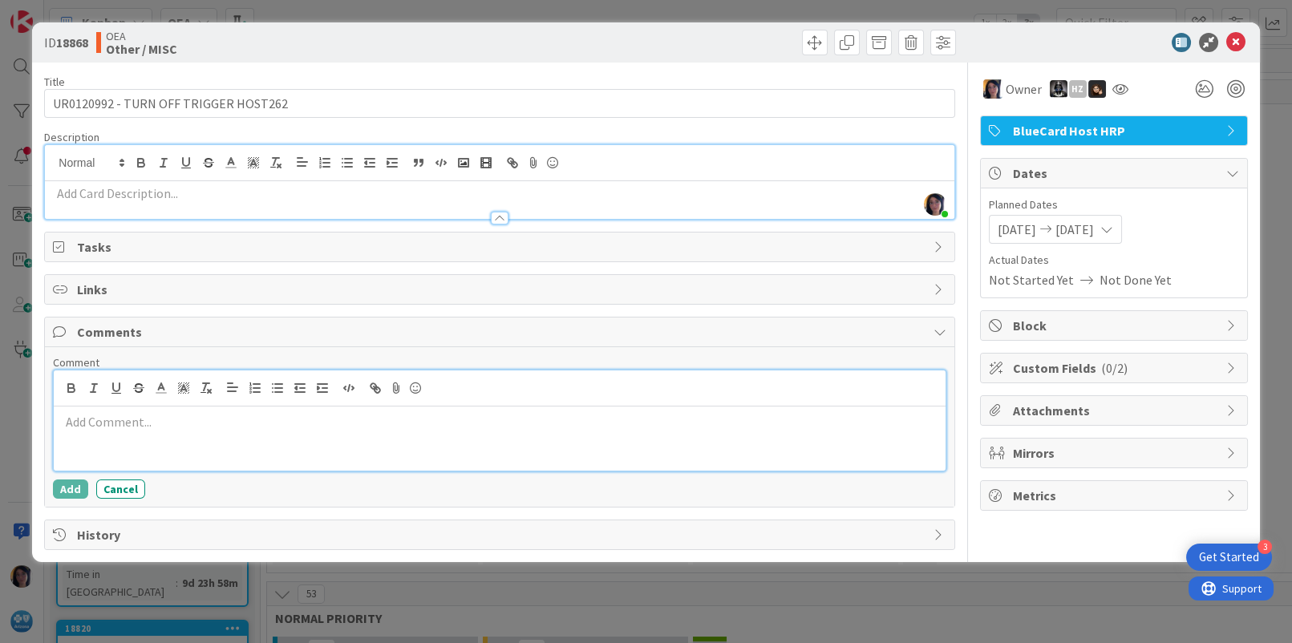
click at [172, 427] on p at bounding box center [499, 422] width 878 height 18
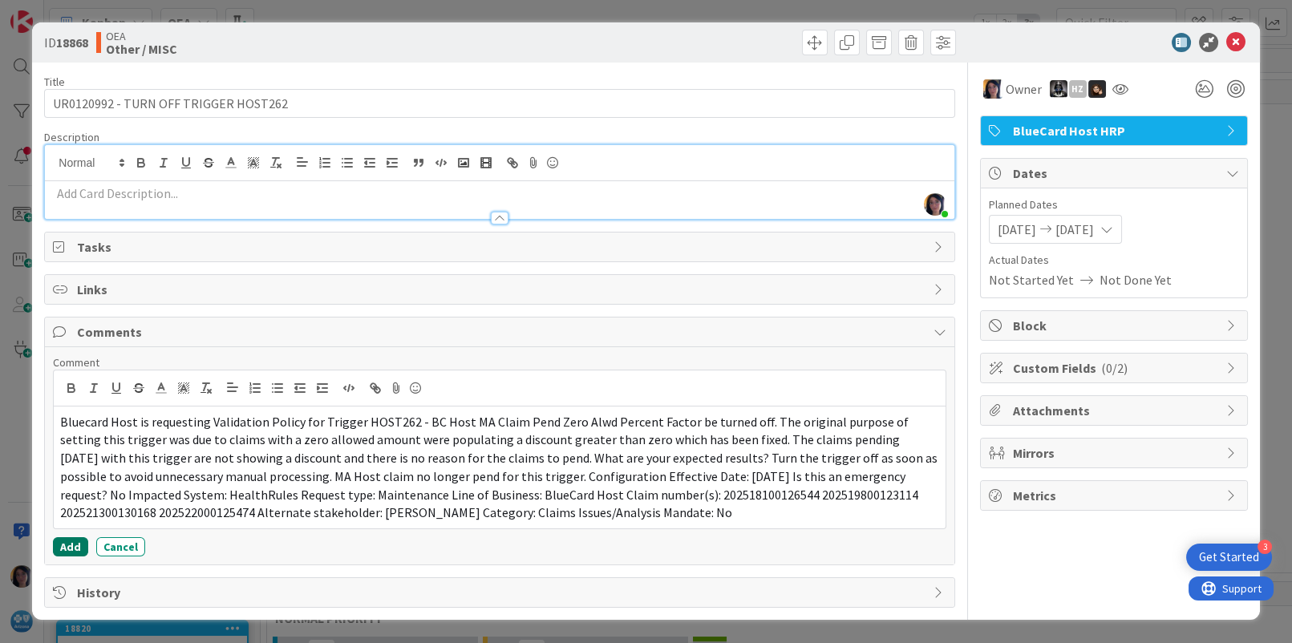
click at [75, 544] on button "Add" at bounding box center [70, 546] width 35 height 19
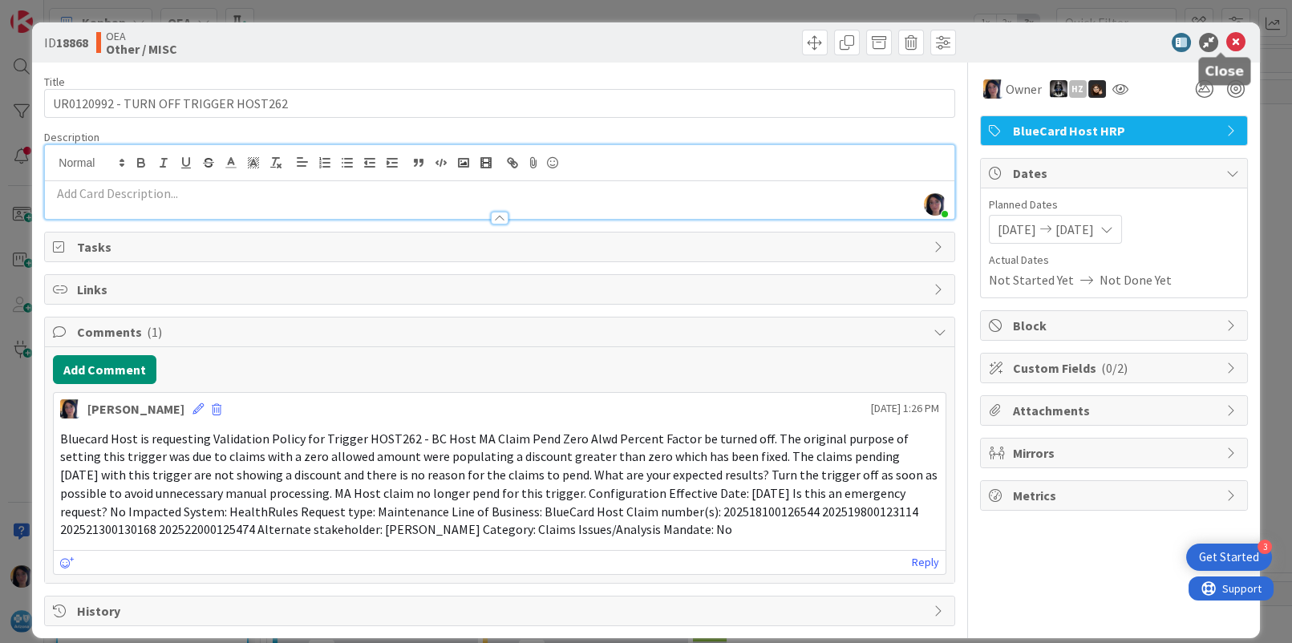
click at [1226, 37] on icon at bounding box center [1235, 42] width 19 height 19
